Goal: Task Accomplishment & Management: Use online tool/utility

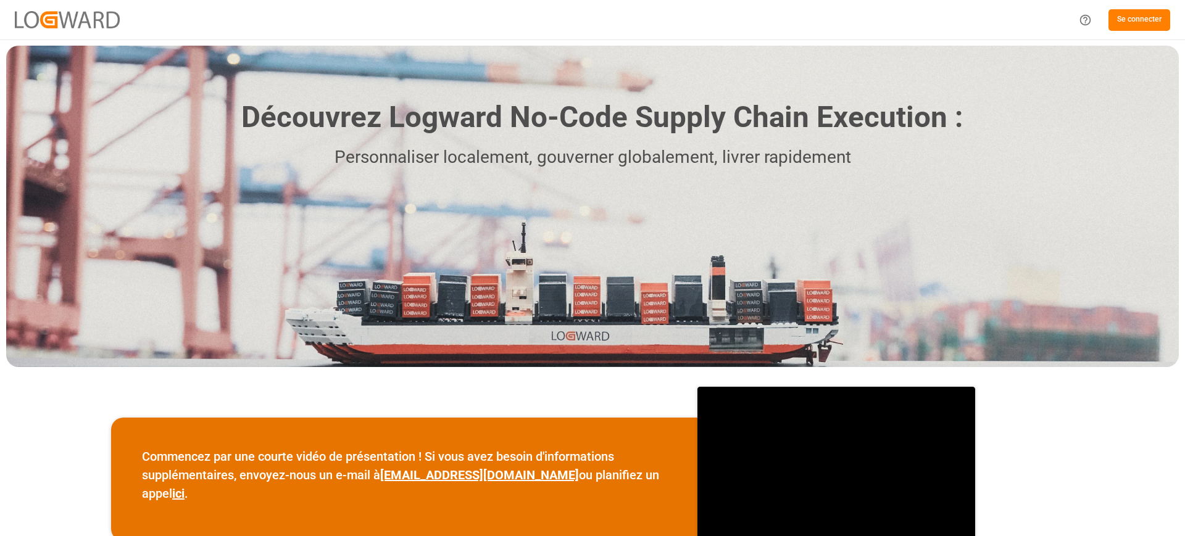
click at [1137, 16] on font "Se connecter" at bounding box center [1139, 19] width 44 height 9
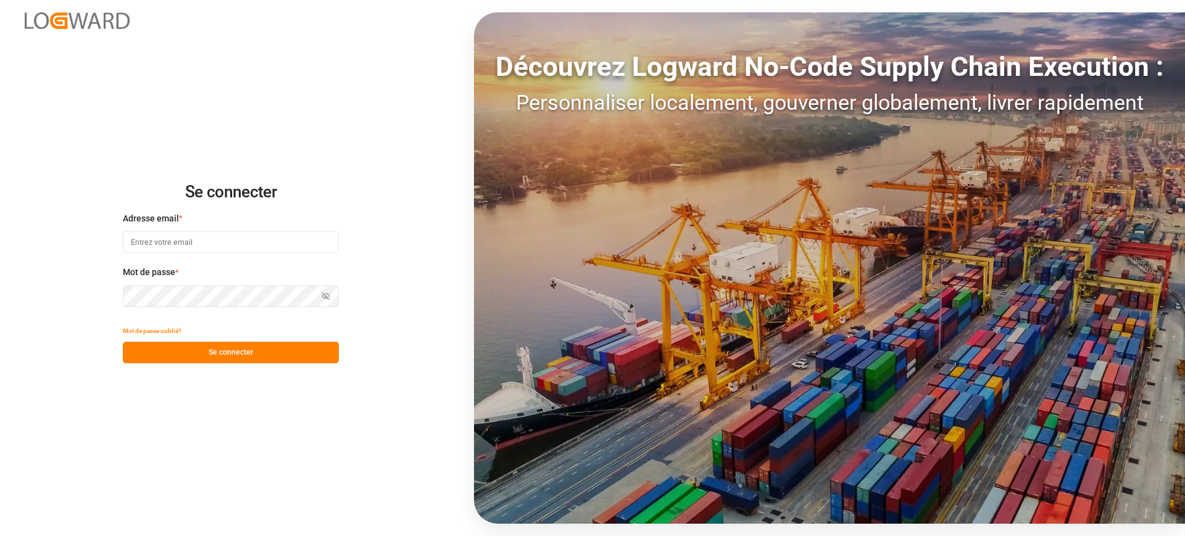
type input "[PERSON_NAME][EMAIL_ADDRESS][DOMAIN_NAME]"
click at [241, 371] on div "Se connecter Adresse email * [PERSON_NAME][EMAIL_ADDRESS][DOMAIN_NAME] Mot de p…" at bounding box center [592, 268] width 1185 height 536
click at [243, 348] on font "Se connecter" at bounding box center [231, 352] width 44 height 9
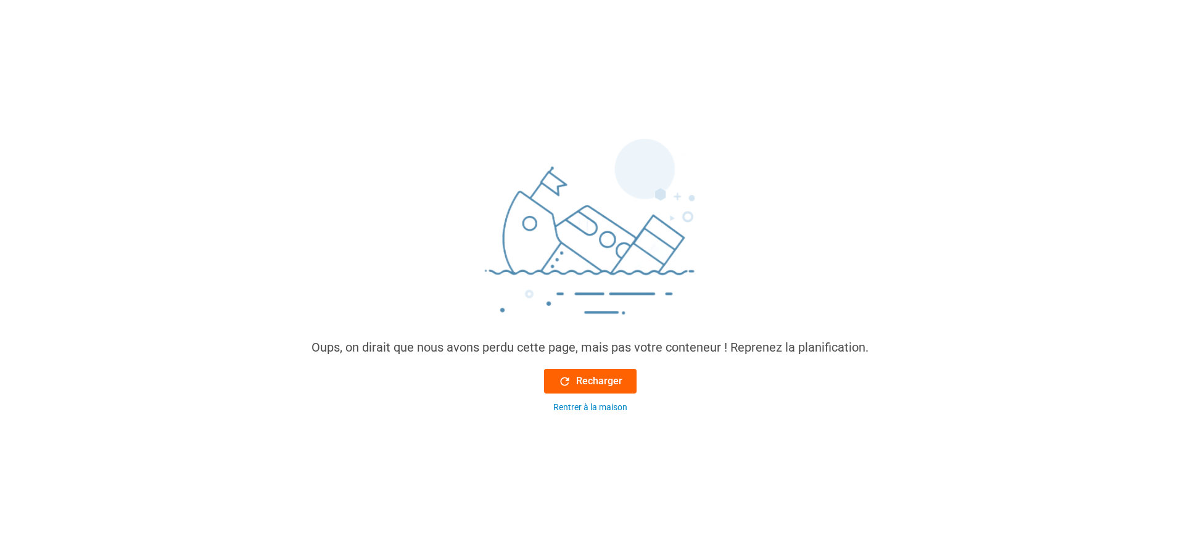
click at [546, 389] on button "Recharger" at bounding box center [590, 381] width 93 height 25
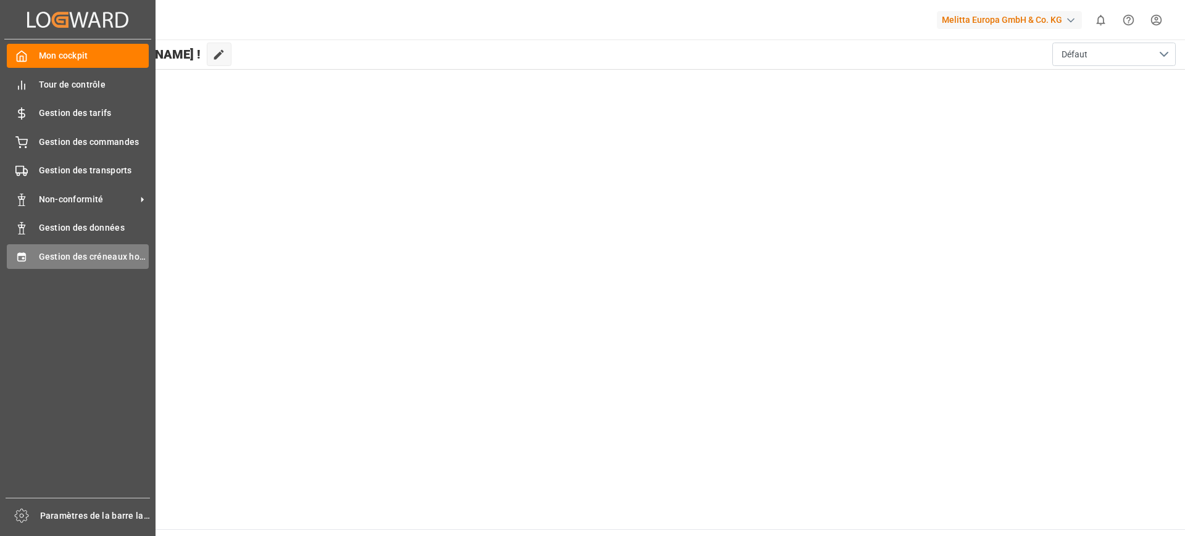
click at [39, 261] on font "Gestion des créneaux horaires" at bounding box center [101, 257] width 125 height 10
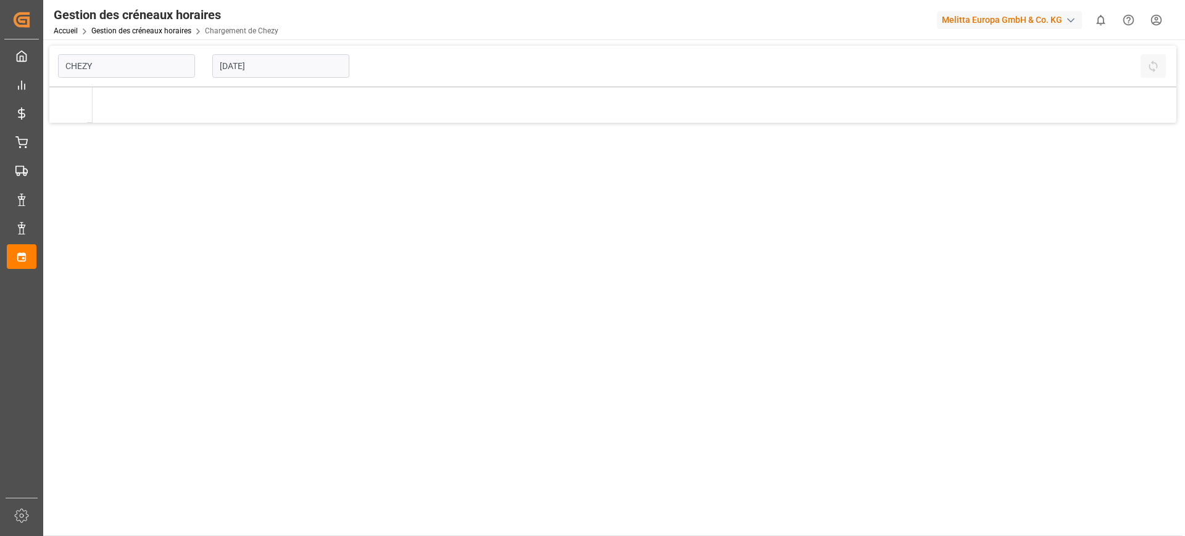
type input "Chezy Loading"
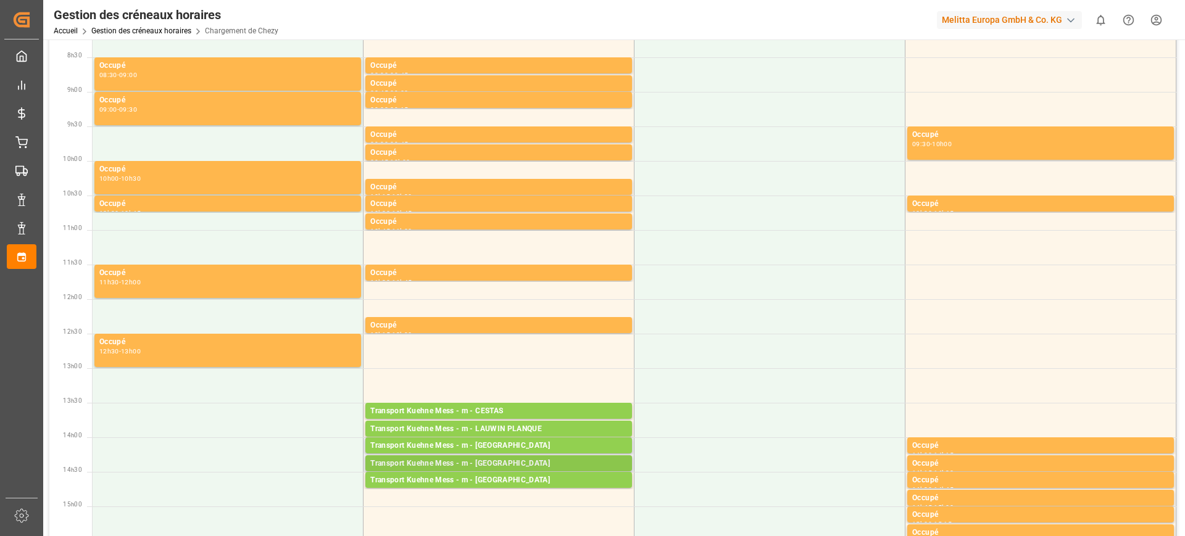
scroll to position [231, 0]
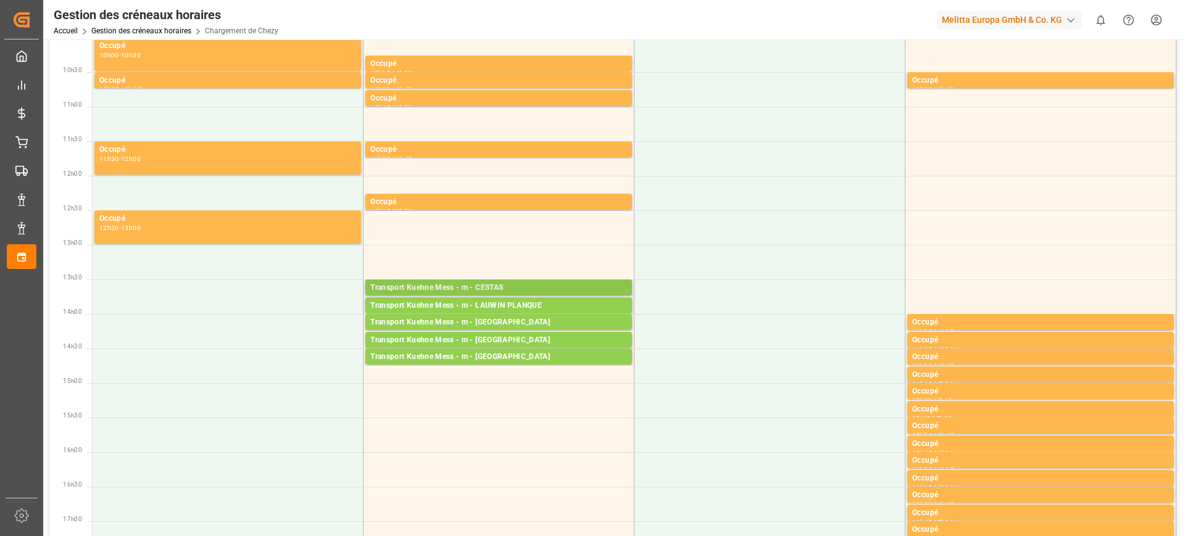
click at [479, 292] on div "Transport Kuehne Mess - m - CESTAS" at bounding box center [498, 288] width 257 height 12
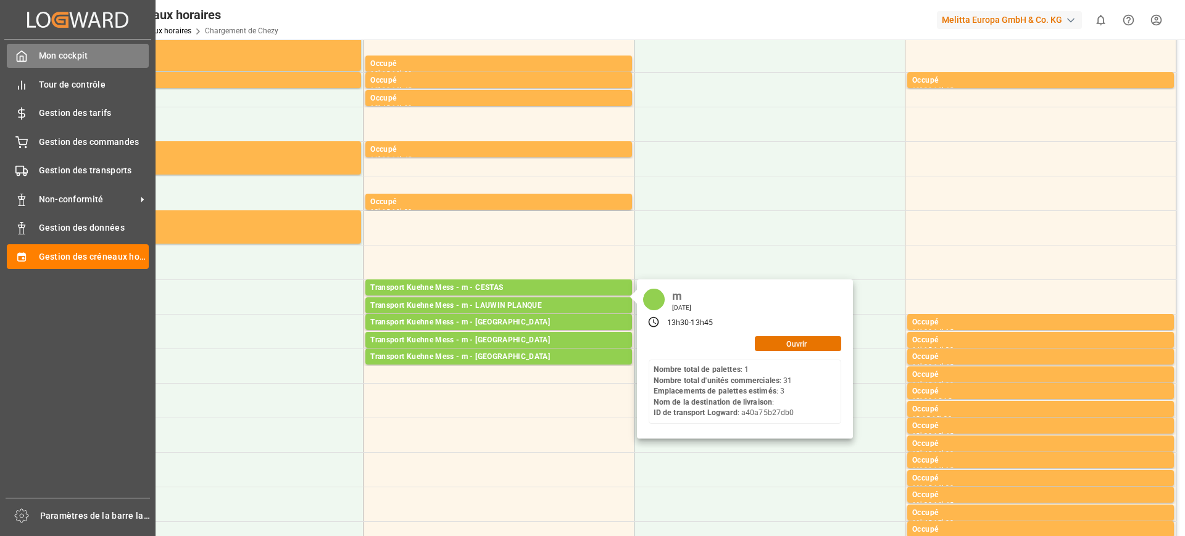
click at [29, 62] on div "Mon cockpit Mon cockpit" at bounding box center [78, 56] width 142 height 24
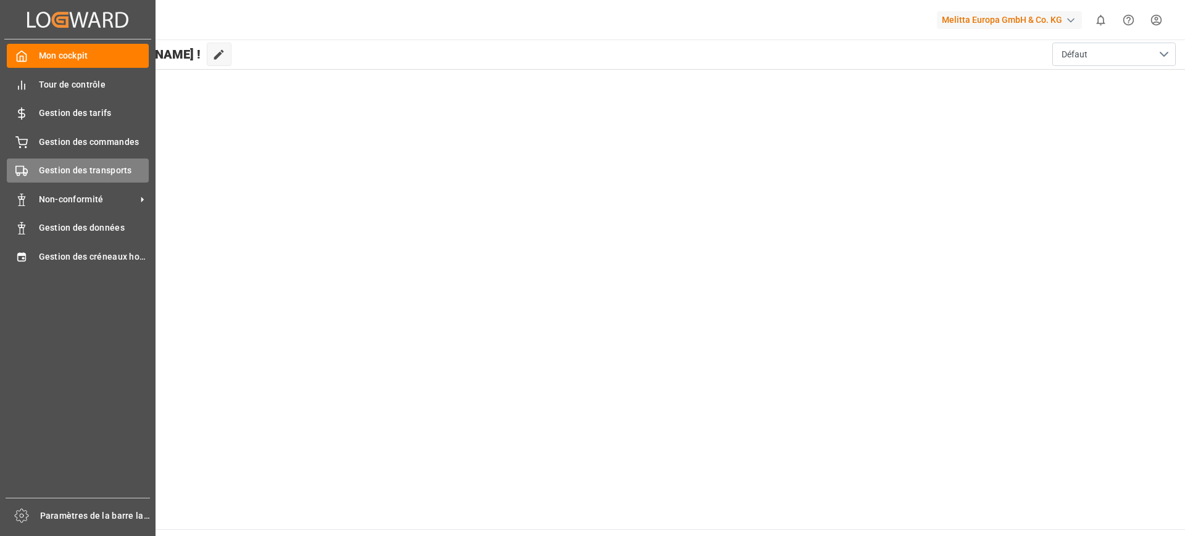
click at [47, 162] on div "Gestion des transports Gestion des transports" at bounding box center [78, 171] width 142 height 24
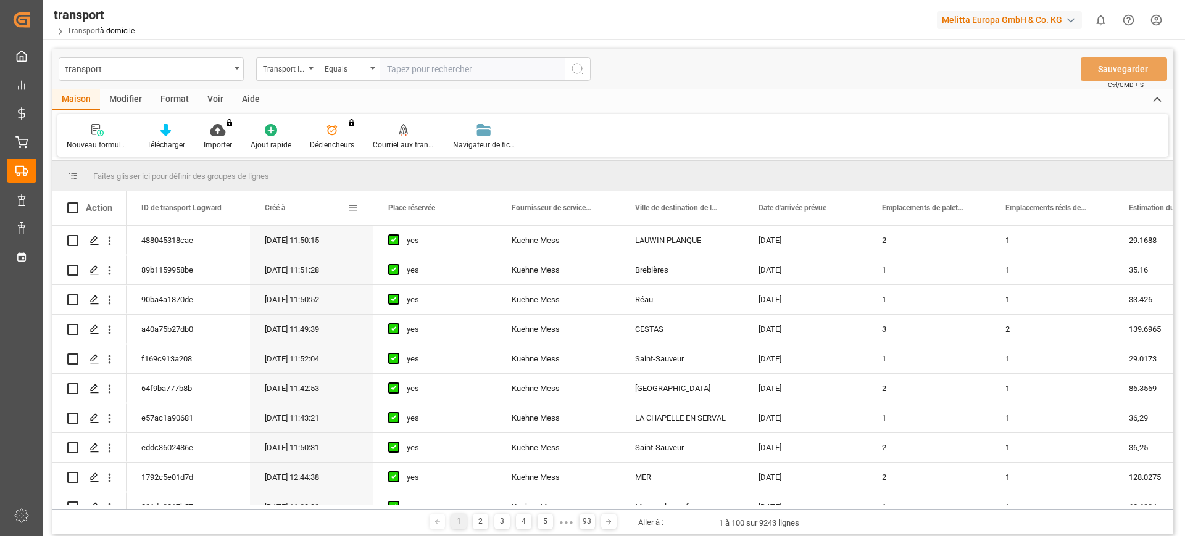
click at [349, 204] on span at bounding box center [352, 207] width 11 height 11
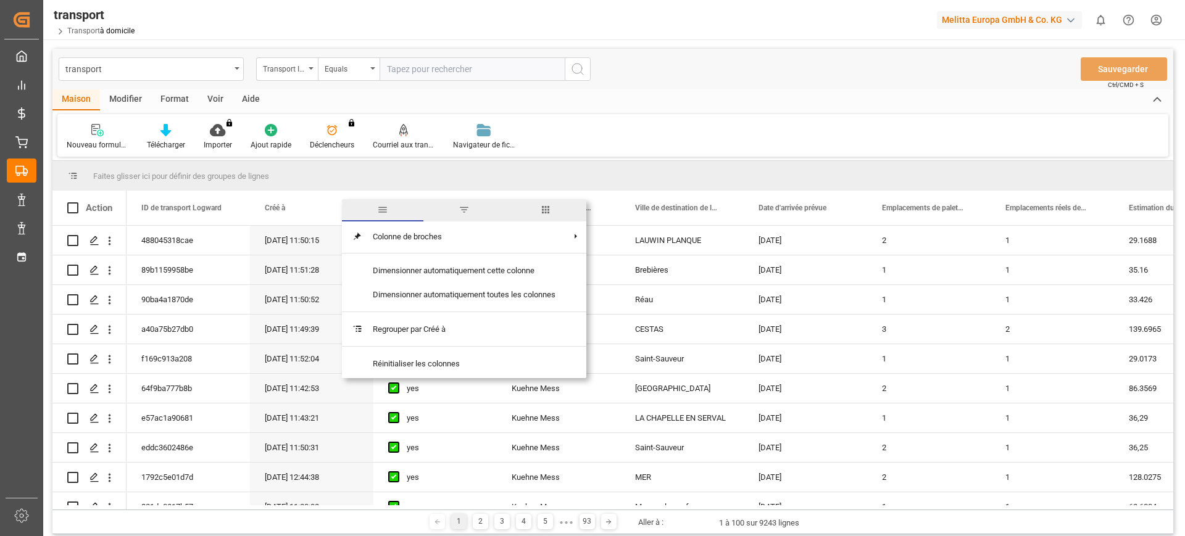
click at [470, 205] on span "filtre" at bounding box center [463, 209] width 11 height 11
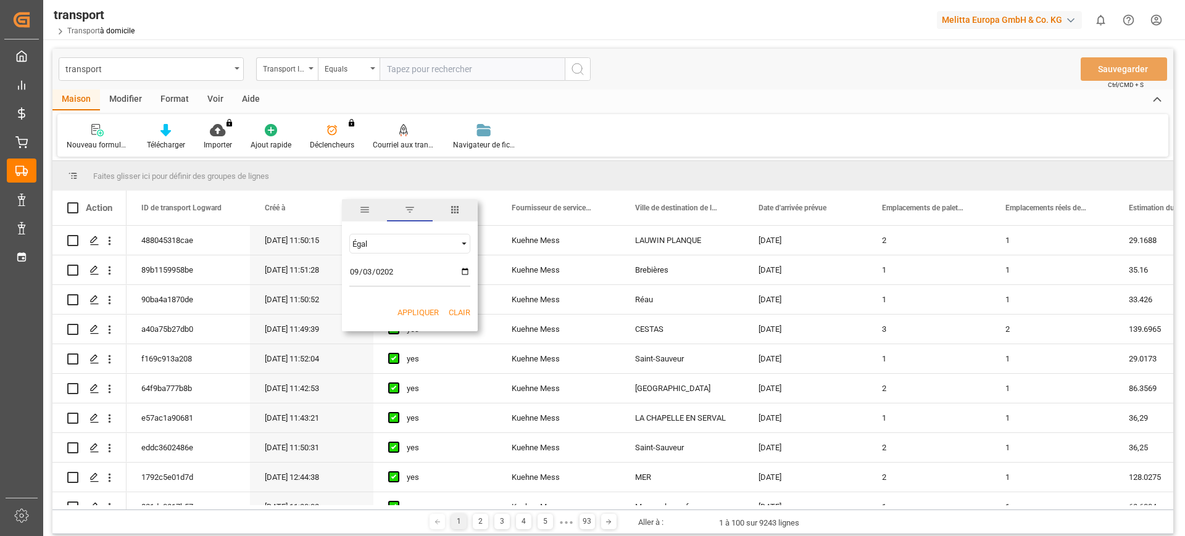
type input "[DATE]"
click at [420, 307] on button "Appliquer" at bounding box center [417, 313] width 41 height 12
